Goal: Information Seeking & Learning: Check status

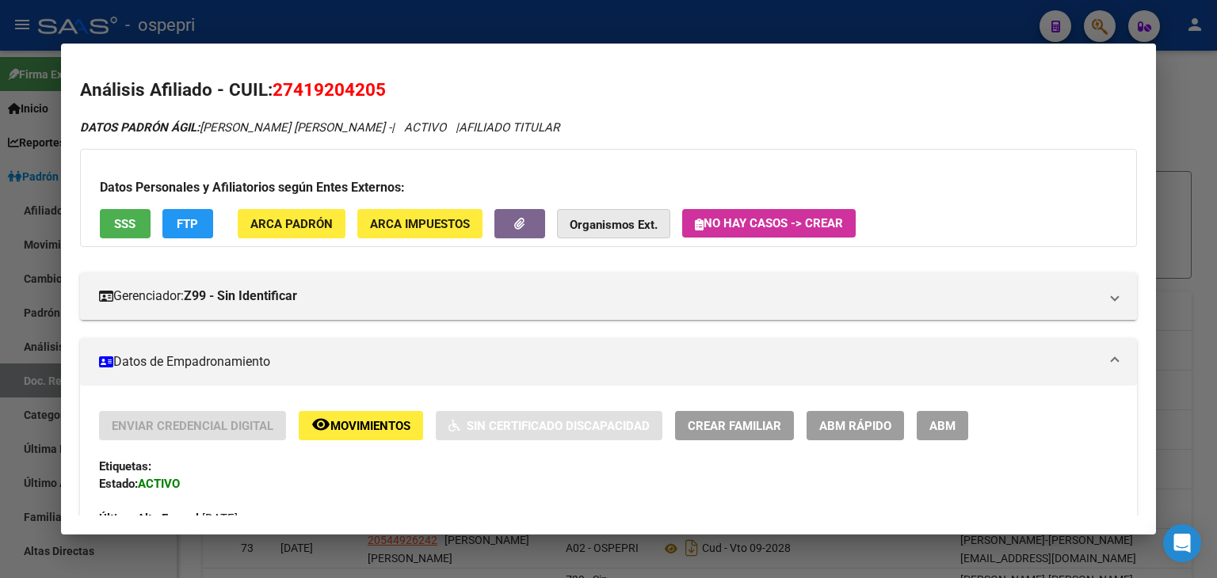
click at [627, 226] on strong "Organismos Ext." at bounding box center [614, 225] width 88 height 14
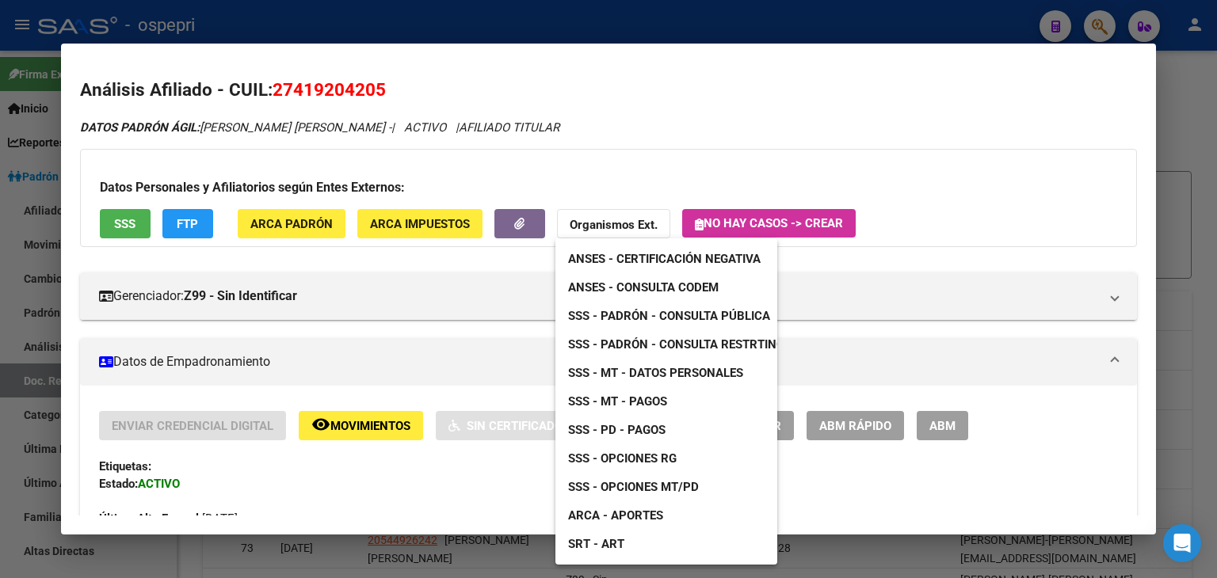
click at [631, 524] on link "ARCA - Aportes" at bounding box center [615, 516] width 120 height 29
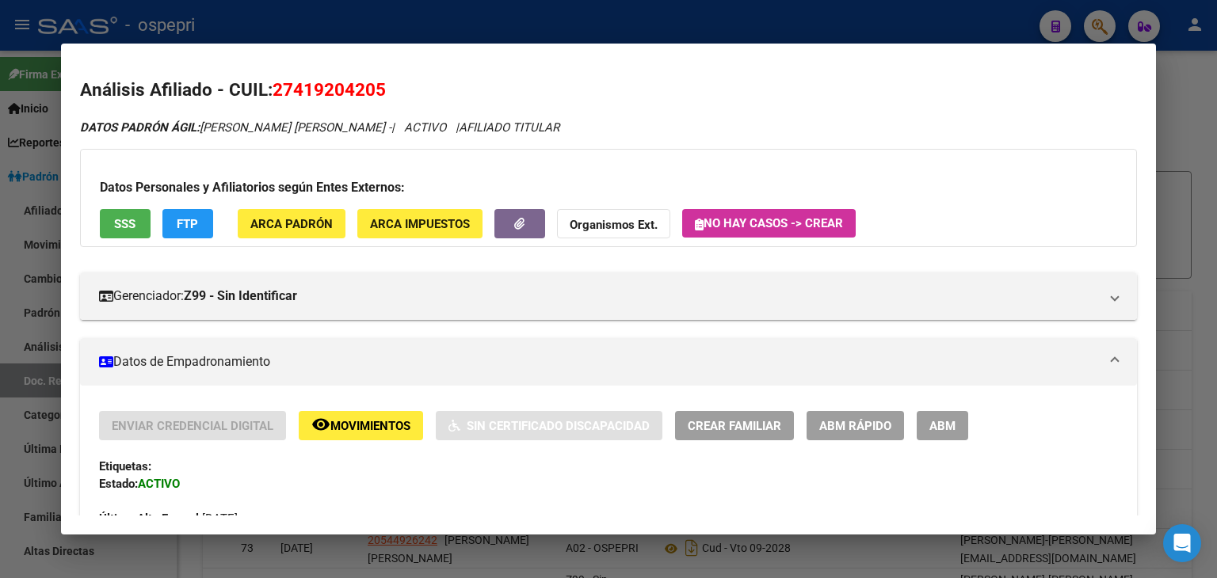
click at [954, 26] on div at bounding box center [608, 289] width 1217 height 578
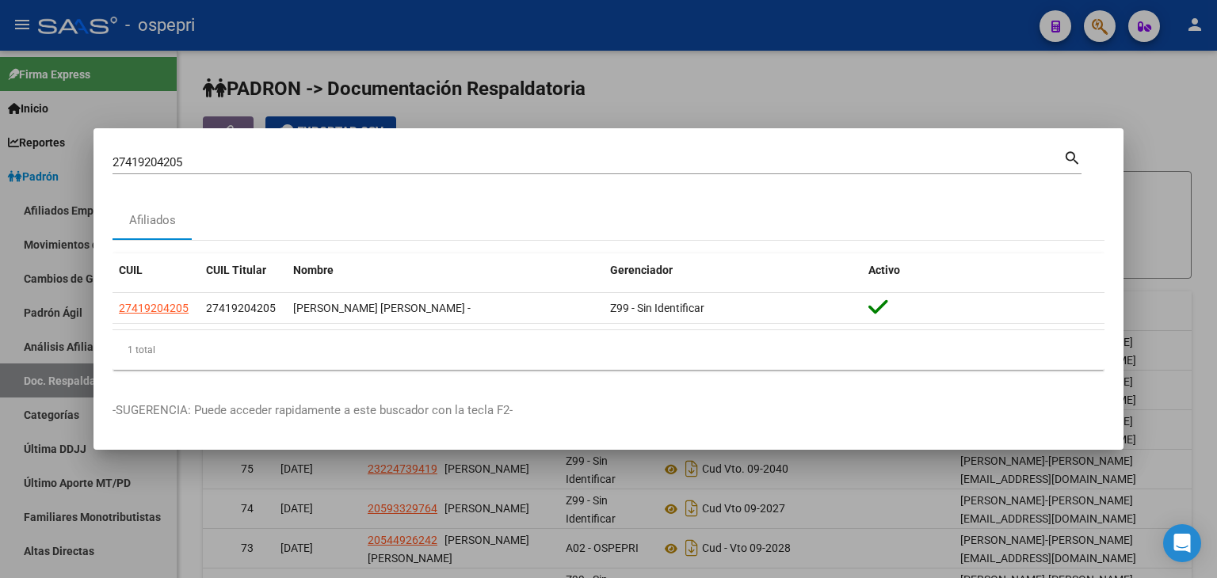
click at [1100, 23] on div at bounding box center [608, 289] width 1217 height 578
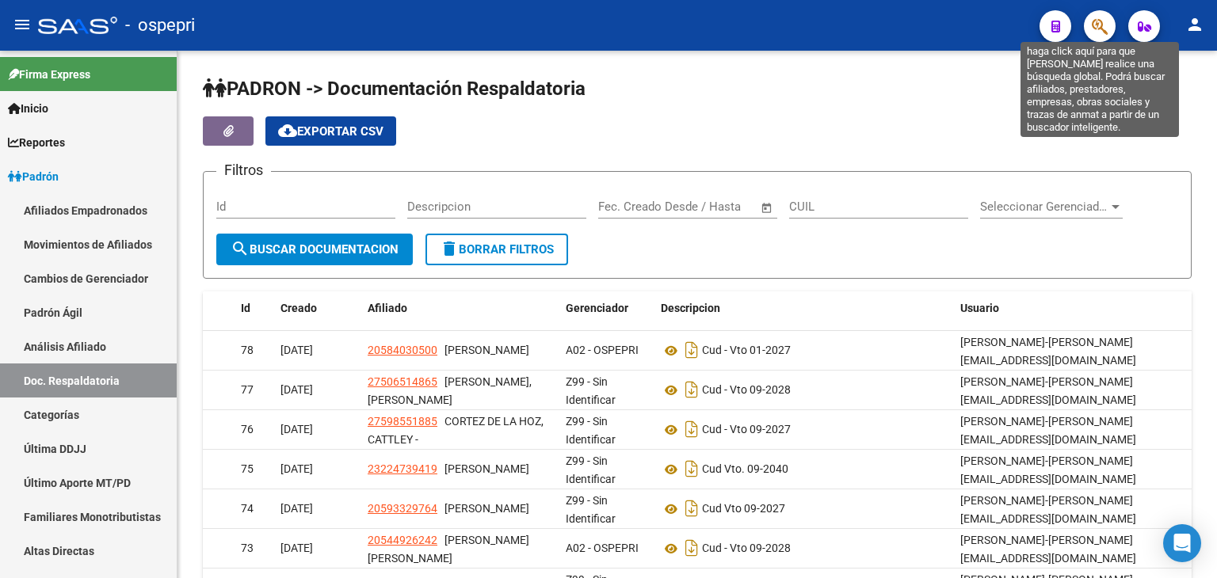
click at [1100, 21] on icon "button" at bounding box center [1100, 26] width 16 height 18
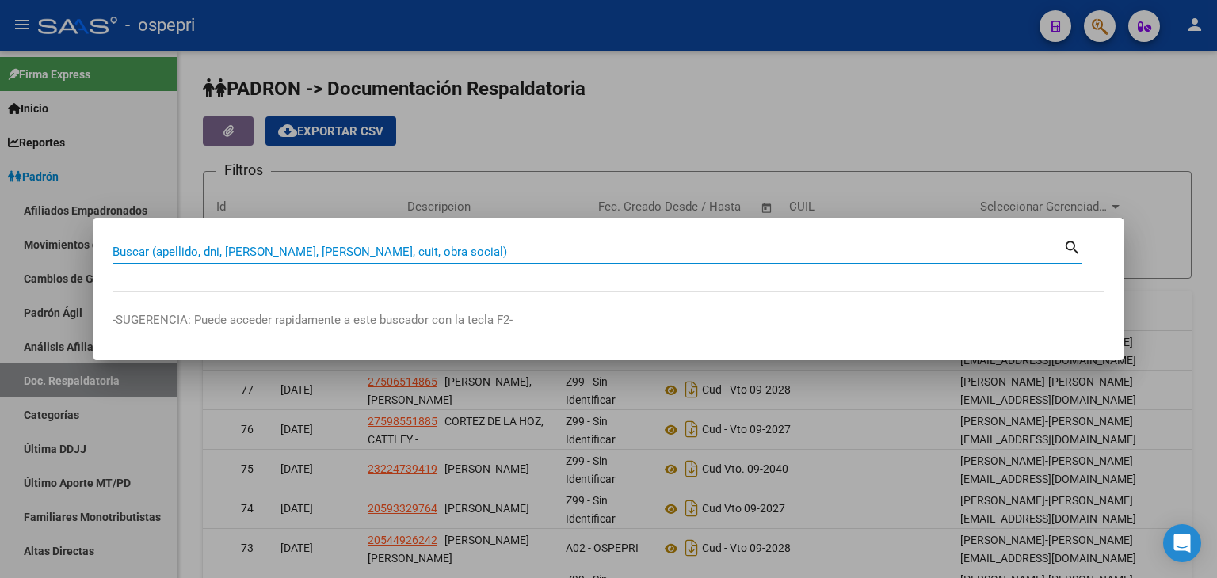
paste input "27425185476"
type input "27425185476"
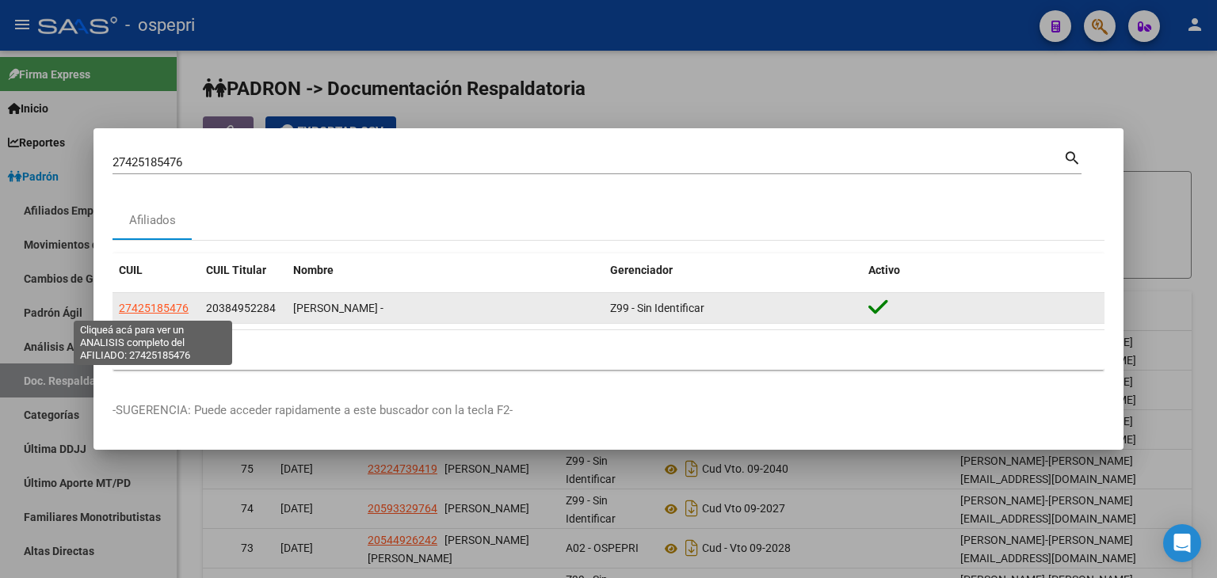
click at [165, 312] on span "27425185476" at bounding box center [154, 308] width 70 height 13
type textarea "27425185476"
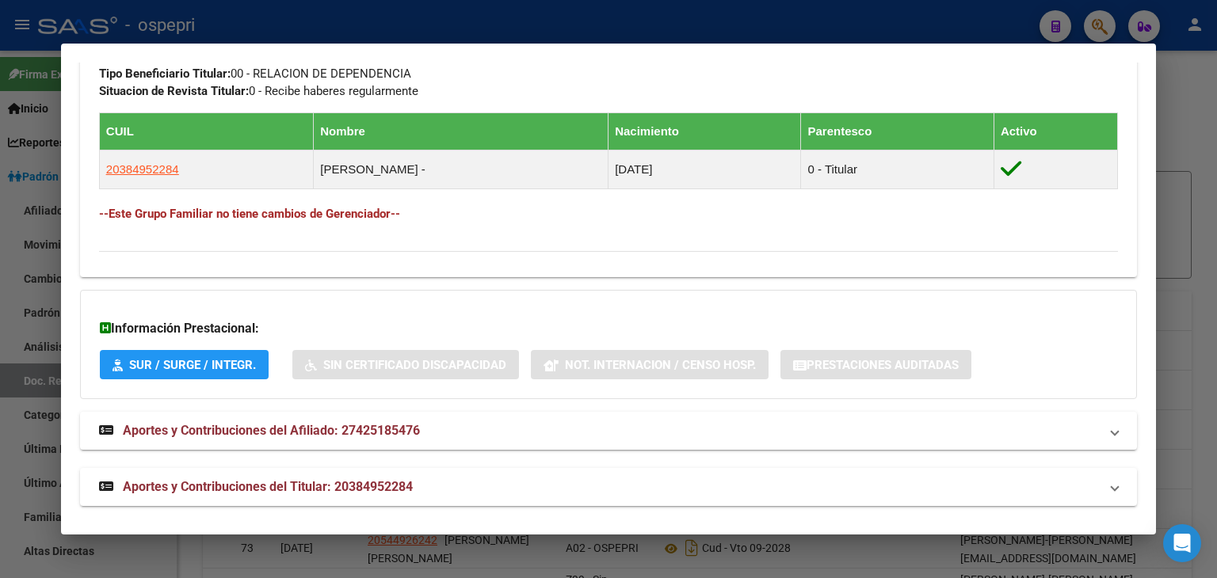
scroll to position [843, 0]
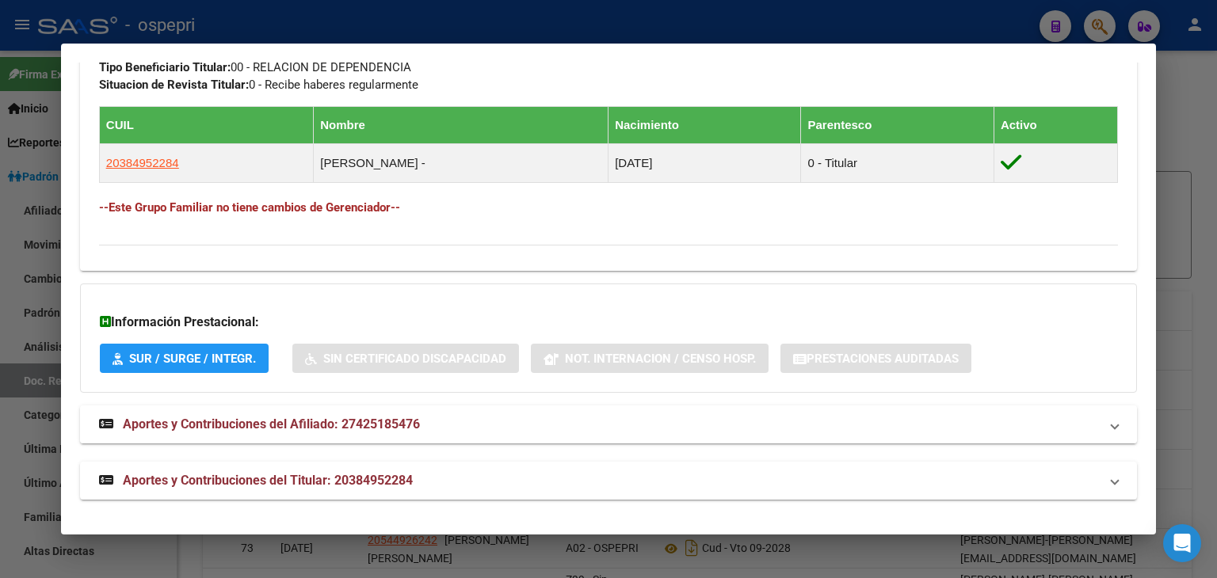
click at [310, 417] on span "Aportes y Contribuciones del Afiliado: 27425185476" at bounding box center [271, 424] width 297 height 15
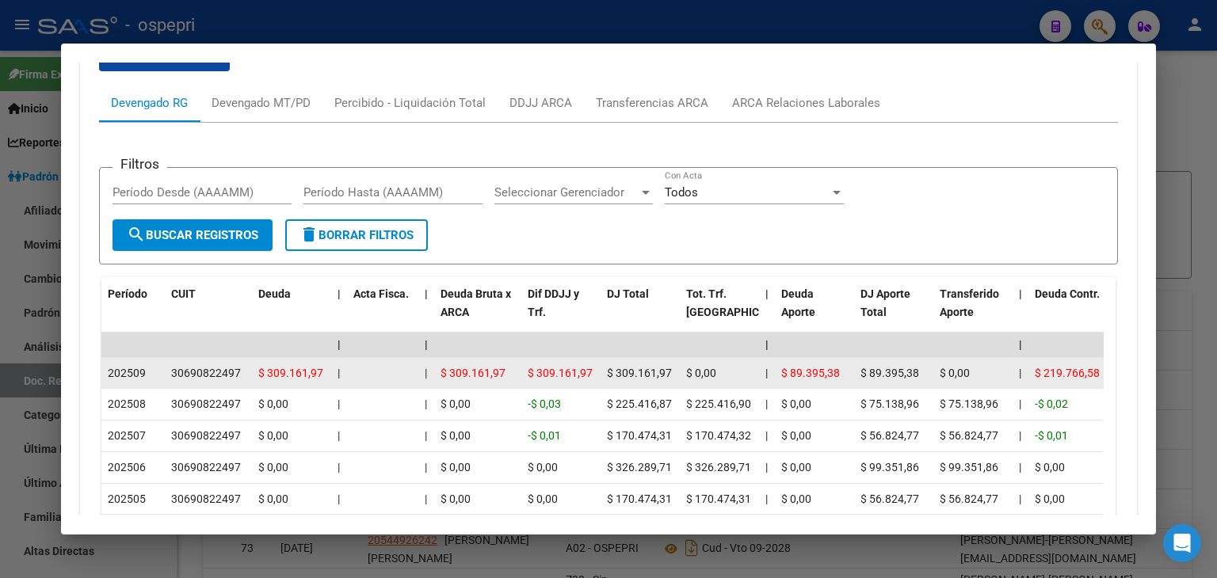
scroll to position [1332, 0]
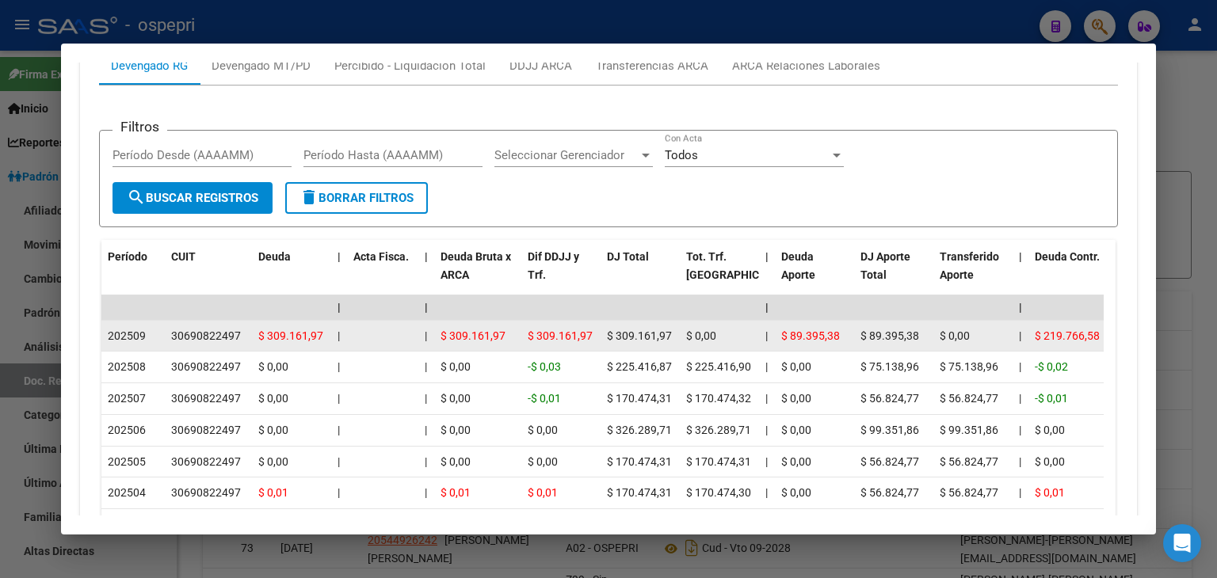
click at [204, 339] on div "30690822497" at bounding box center [206, 336] width 70 height 18
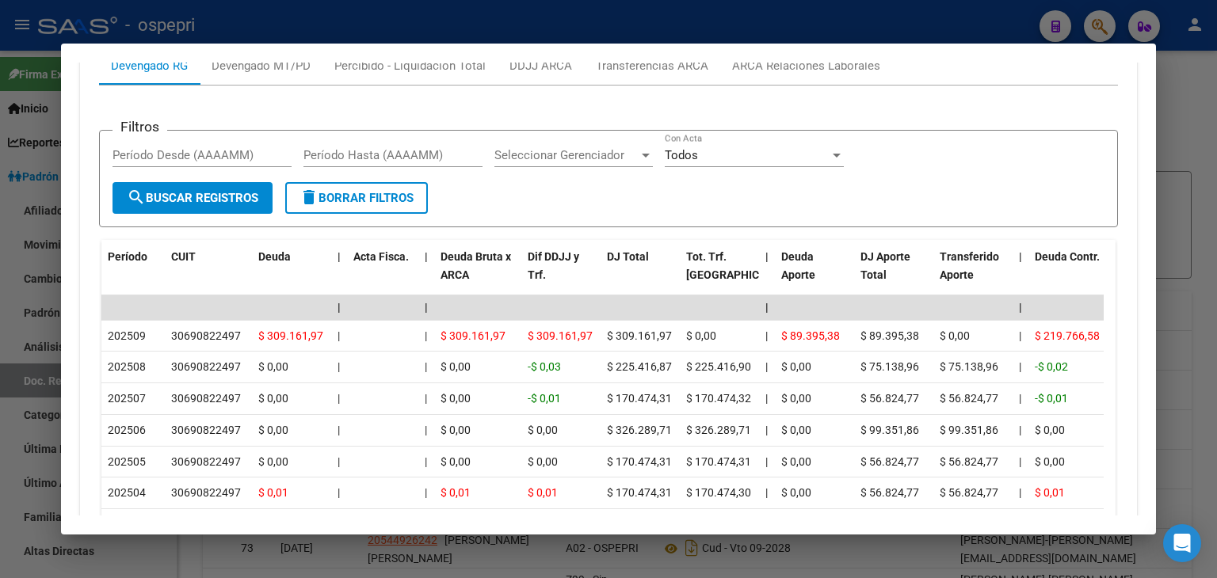
click at [757, 25] on div at bounding box center [608, 289] width 1217 height 578
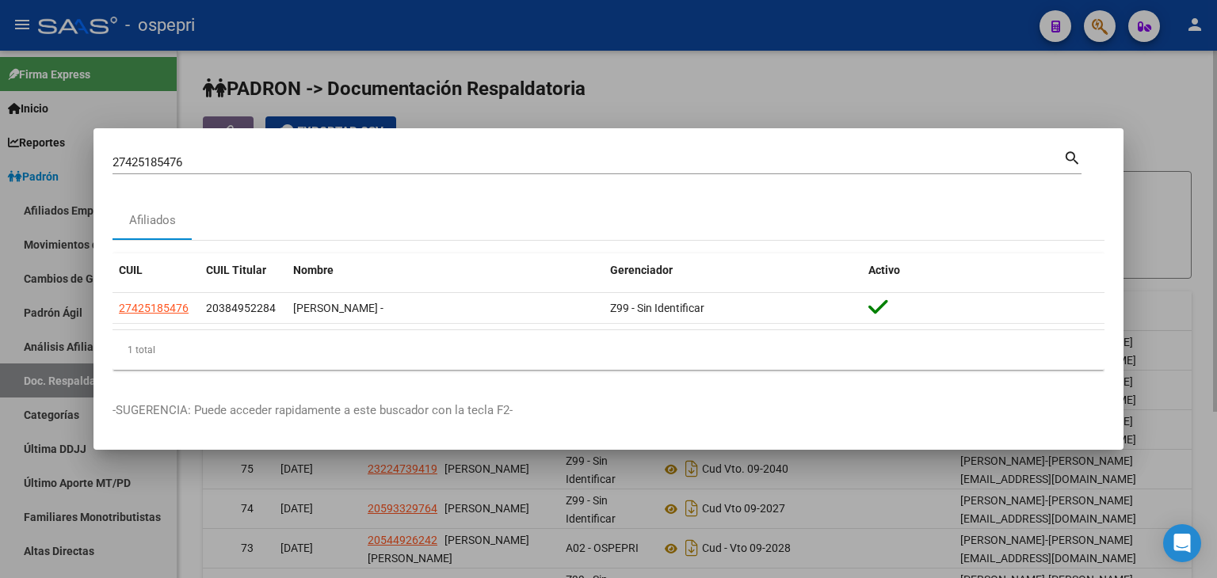
click at [1022, 82] on div at bounding box center [608, 289] width 1217 height 578
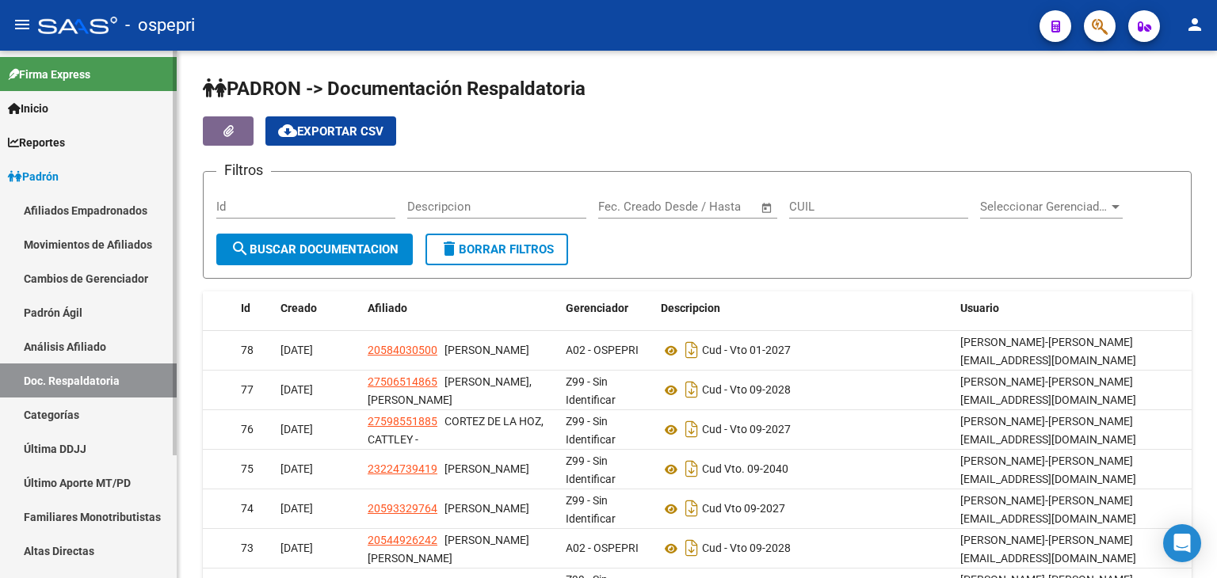
click at [59, 177] on span "Padrón" at bounding box center [33, 176] width 51 height 17
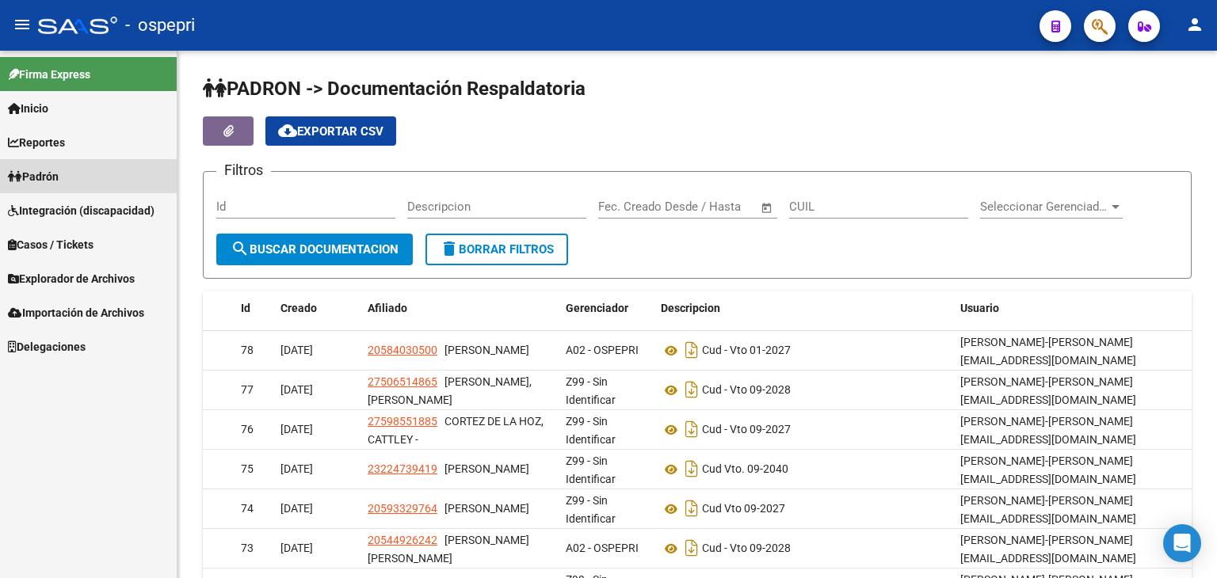
click at [52, 173] on span "Padrón" at bounding box center [33, 176] width 51 height 17
